Goal: Task Accomplishment & Management: Use online tool/utility

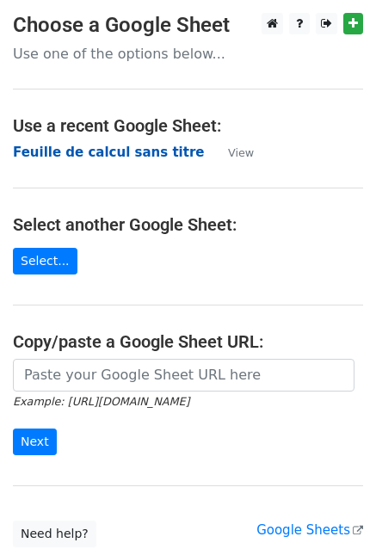
click at [71, 145] on strong "Feuille de calcul sans titre" at bounding box center [108, 152] width 191 height 15
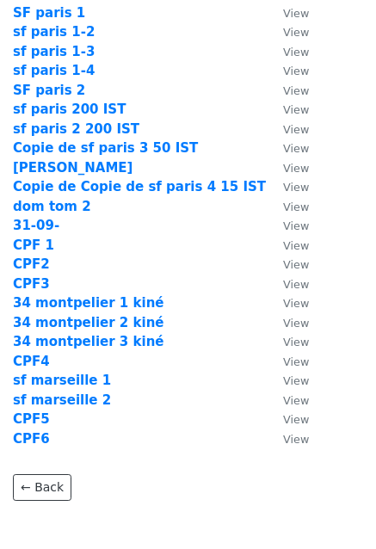
scroll to position [351, 0]
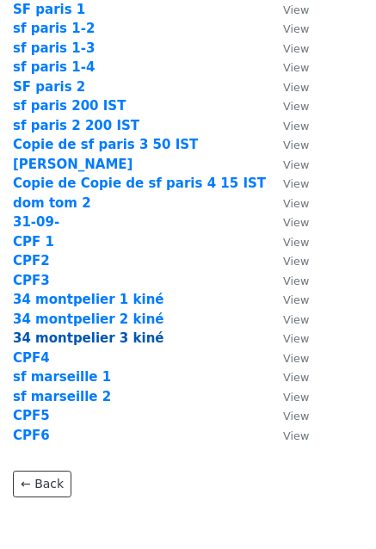
click at [112, 339] on strong "34 montpelier 3 kiné" at bounding box center [88, 337] width 151 height 15
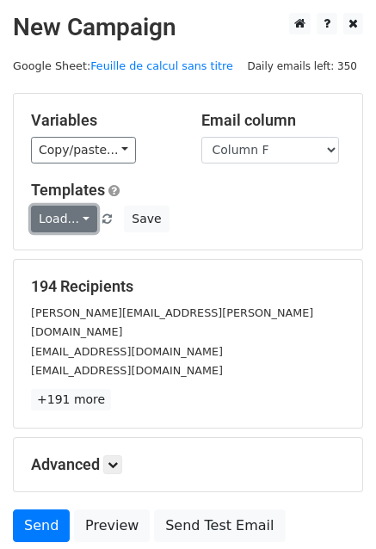
click at [55, 213] on link "Load..." at bounding box center [64, 219] width 66 height 27
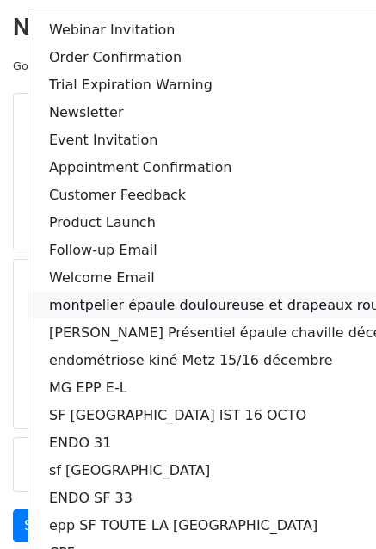
click at [139, 302] on link "montpelier épaule douloureuse et drapeaux rouge" at bounding box center [233, 306] width 410 height 28
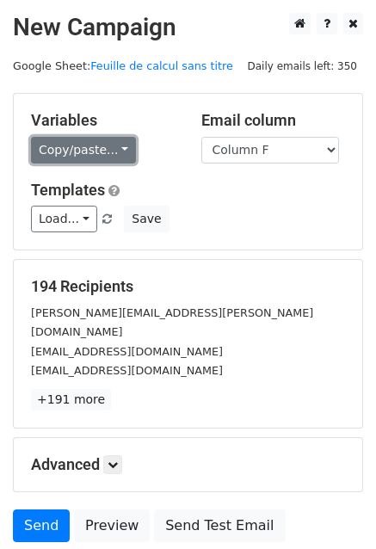
click at [72, 156] on link "Copy/paste..." at bounding box center [83, 150] width 105 height 27
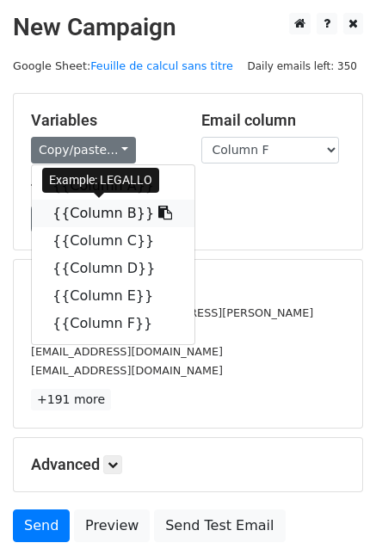
click at [75, 209] on link "{{Column B}}" at bounding box center [113, 214] width 163 height 28
